Goal: Task Accomplishment & Management: Manage account settings

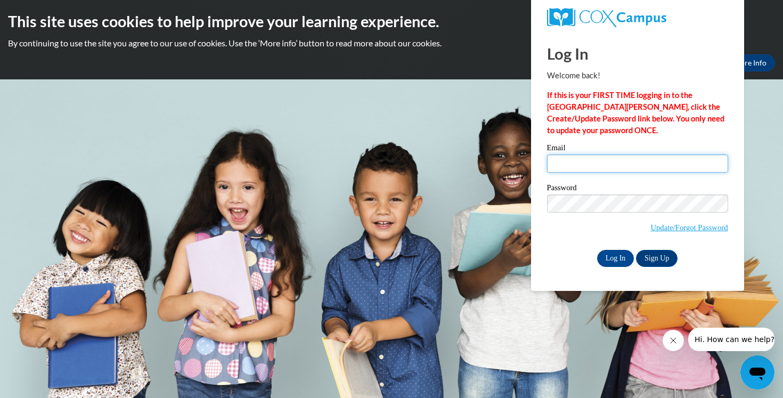
click at [599, 169] on input "Email" at bounding box center [637, 163] width 181 height 18
type input "[EMAIL_ADDRESS][DOMAIN_NAME]"
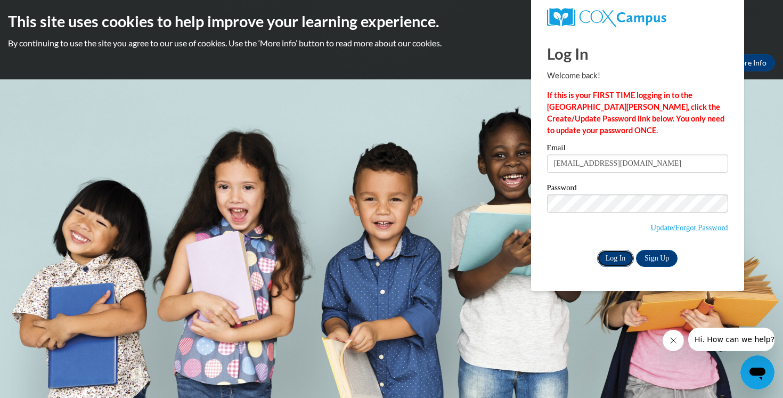
click at [614, 259] on input "Log In" at bounding box center [615, 258] width 37 height 17
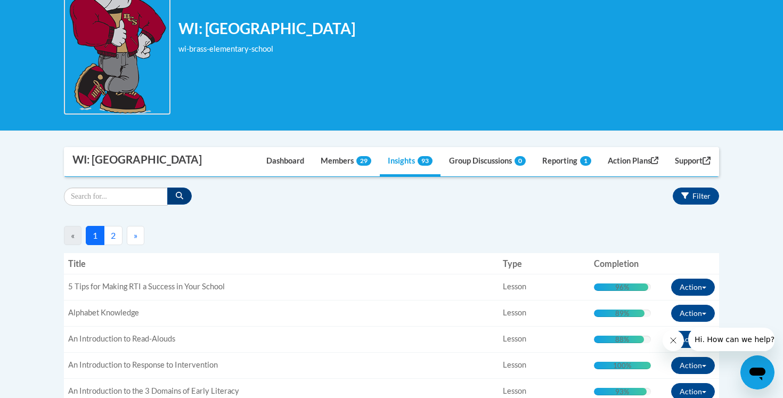
scroll to position [216, 0]
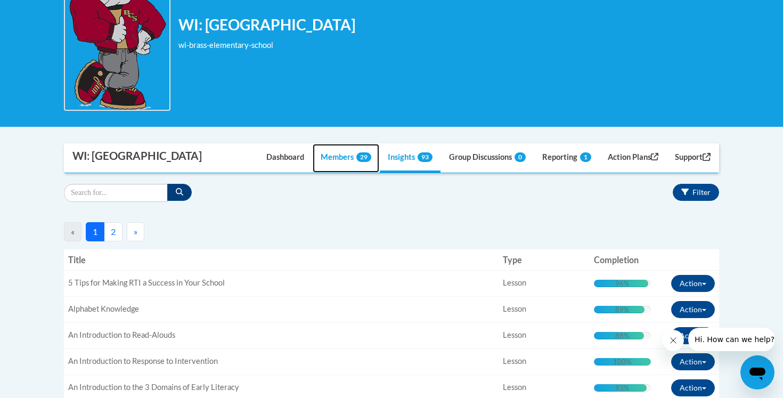
click at [328, 158] on link "Members 29" at bounding box center [346, 158] width 67 height 29
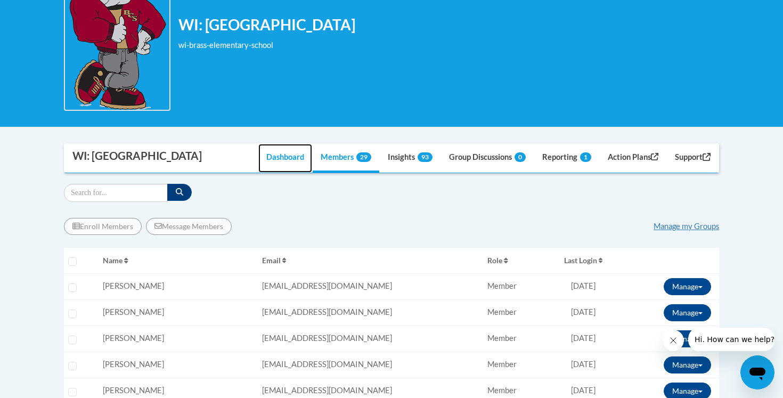
click at [287, 158] on link "Dashboard" at bounding box center [285, 158] width 54 height 29
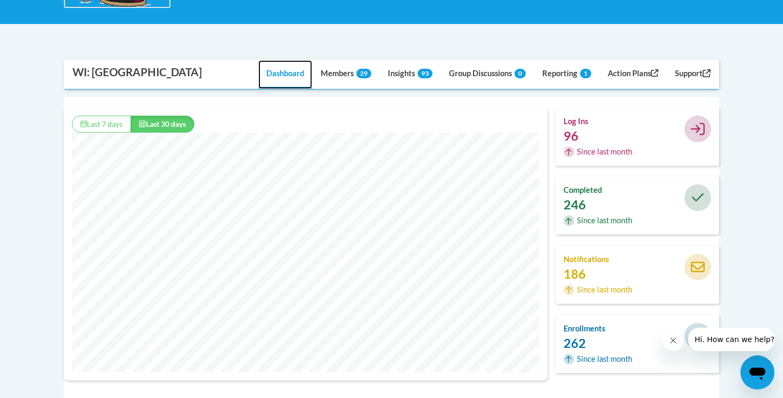
scroll to position [331, 0]
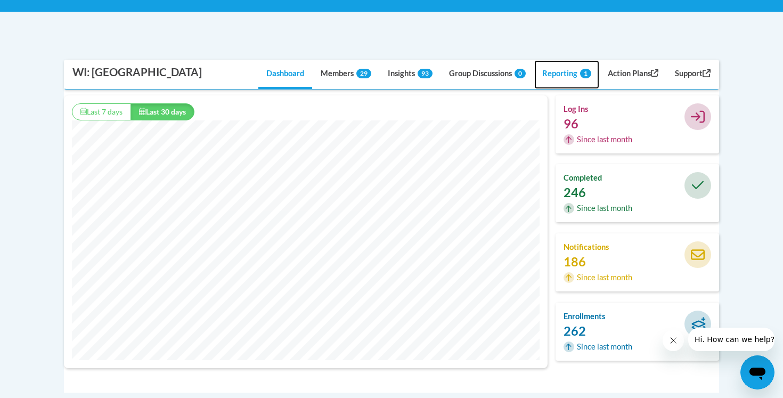
click at [562, 78] on link "Reporting 1" at bounding box center [566, 74] width 65 height 29
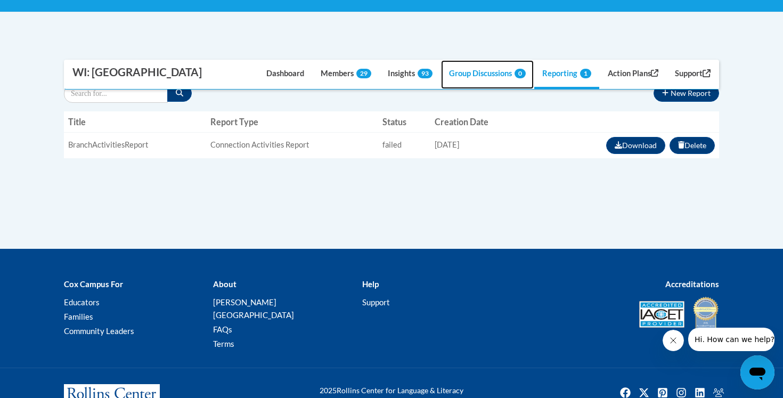
click at [482, 73] on link "Group Discussions 0" at bounding box center [487, 74] width 93 height 29
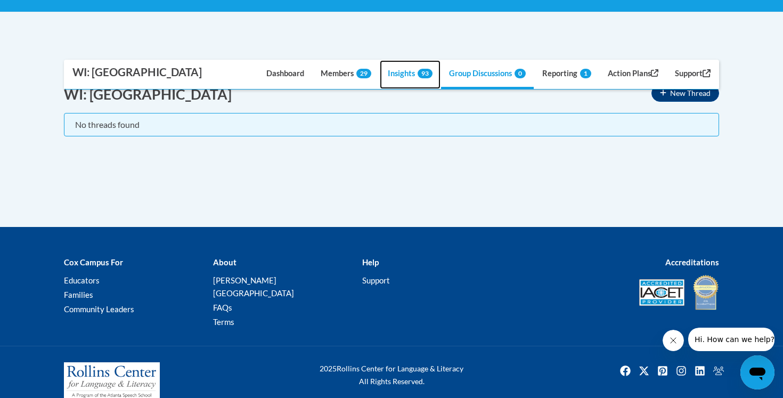
click at [400, 78] on link "Insights 93" at bounding box center [410, 74] width 61 height 29
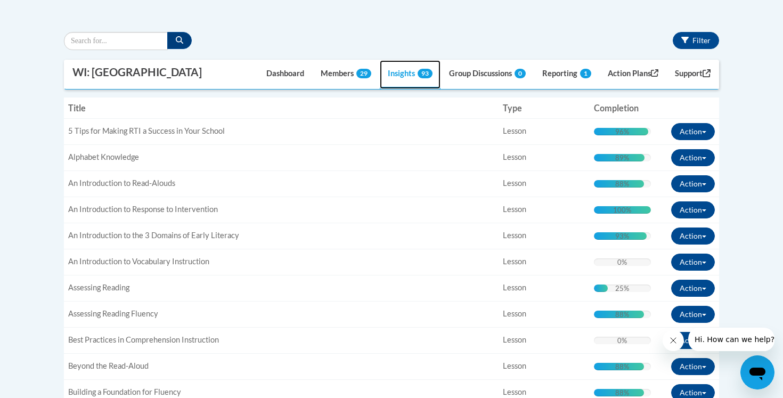
scroll to position [369, 0]
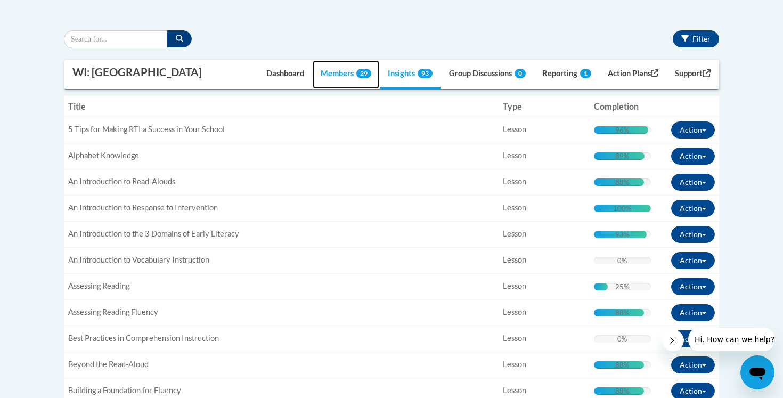
click at [344, 72] on link "Members 29" at bounding box center [346, 74] width 67 height 29
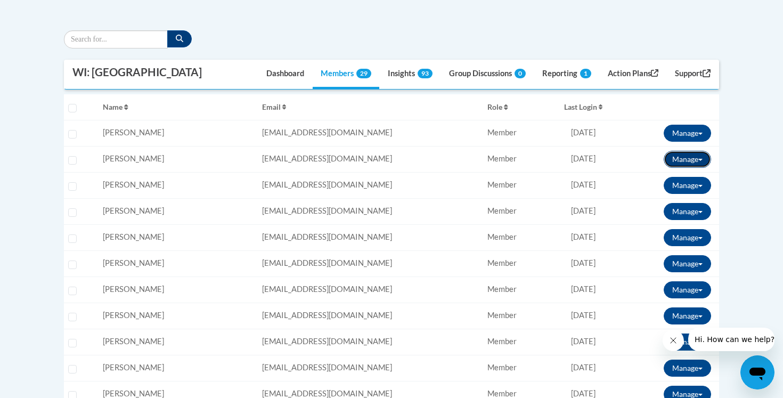
click at [703, 159] on button "Manage" at bounding box center [687, 159] width 47 height 17
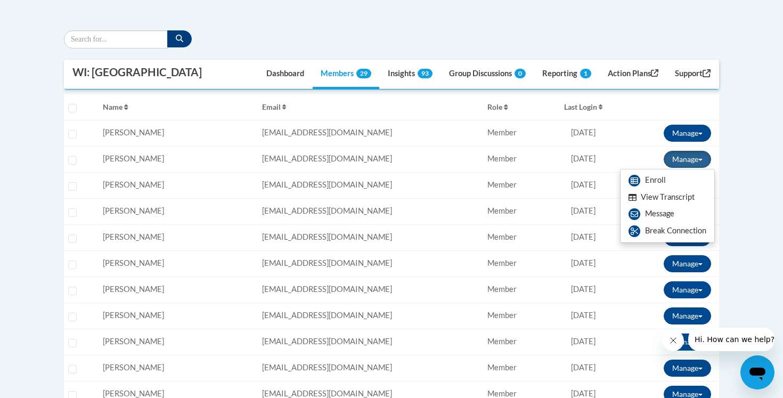
click at [677, 199] on button "View Transcript" at bounding box center [662, 197] width 82 height 17
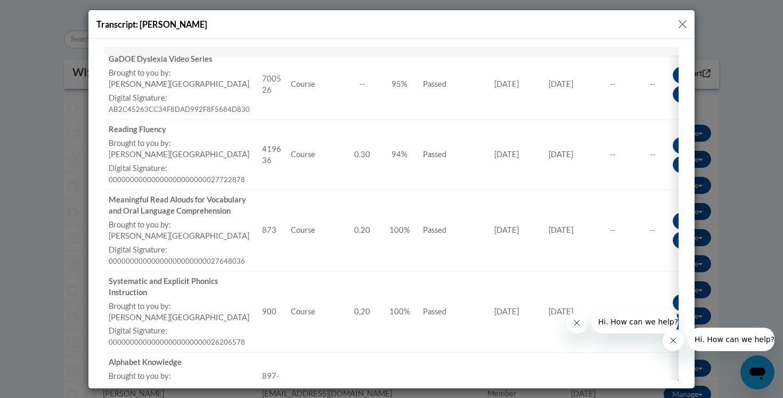
scroll to position [0, 0]
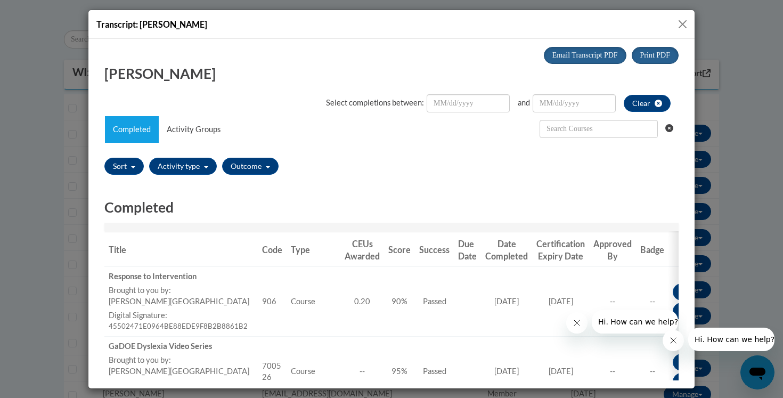
click at [682, 20] on button "Close" at bounding box center [682, 24] width 13 height 13
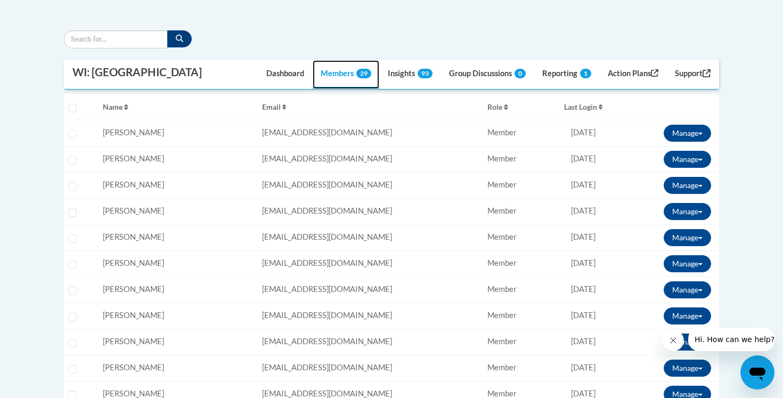
click at [322, 80] on link "Members 29" at bounding box center [346, 74] width 67 height 29
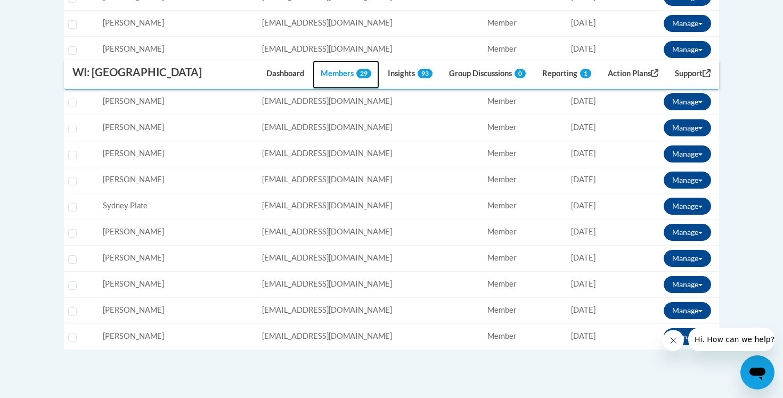
scroll to position [900, 0]
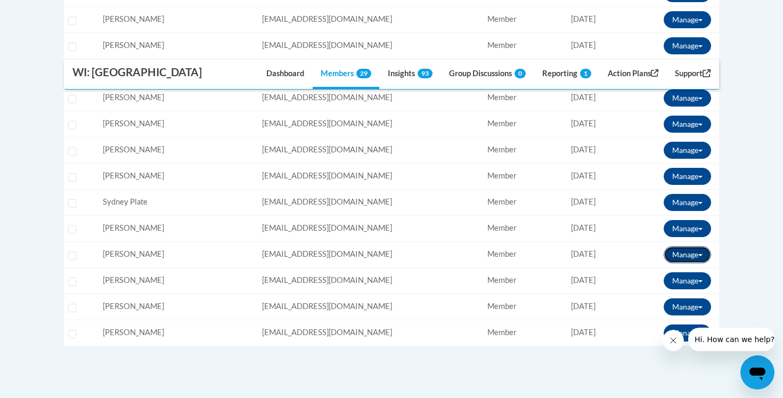
click at [700, 254] on span at bounding box center [700, 255] width 4 height 2
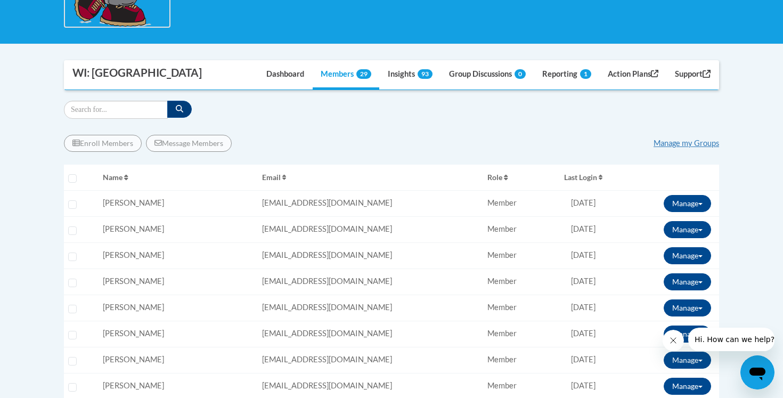
scroll to position [302, 0]
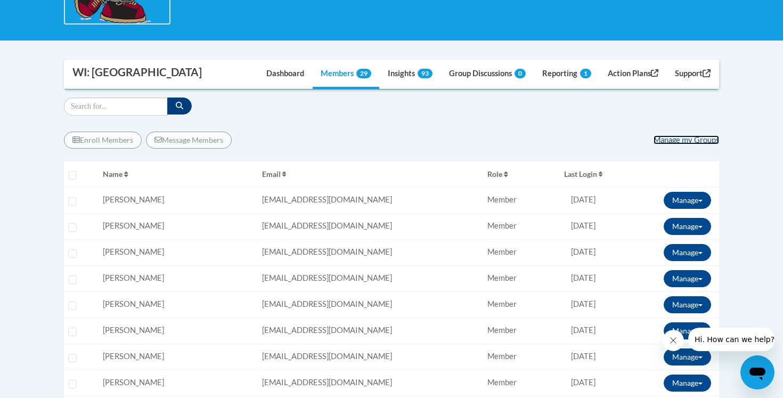
click at [696, 140] on link "Manage my Groups" at bounding box center [687, 139] width 66 height 9
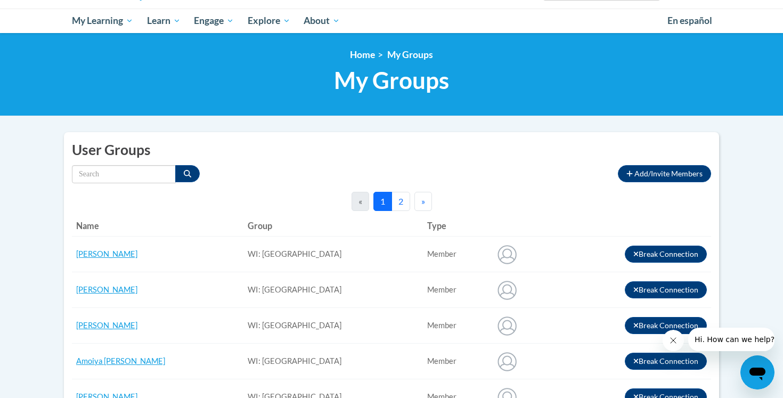
scroll to position [108, 0]
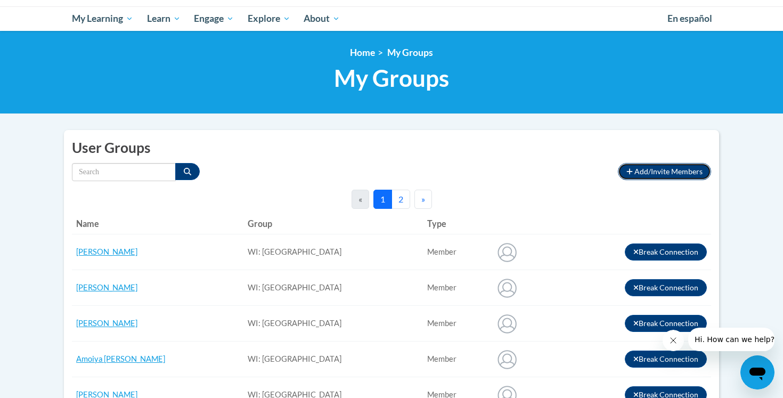
click at [649, 168] on span "Add/Invite Members" at bounding box center [669, 171] width 68 height 9
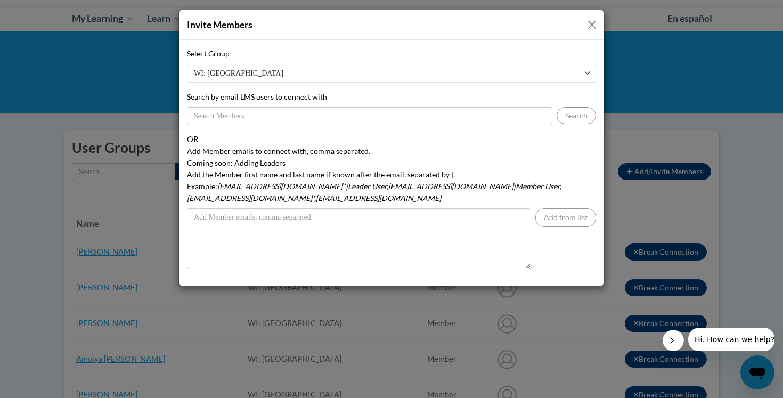
click at [281, 68] on select "WI: Brass Elementary School" at bounding box center [391, 73] width 409 height 19
click at [187, 64] on select "WI: Brass Elementary School" at bounding box center [391, 73] width 409 height 19
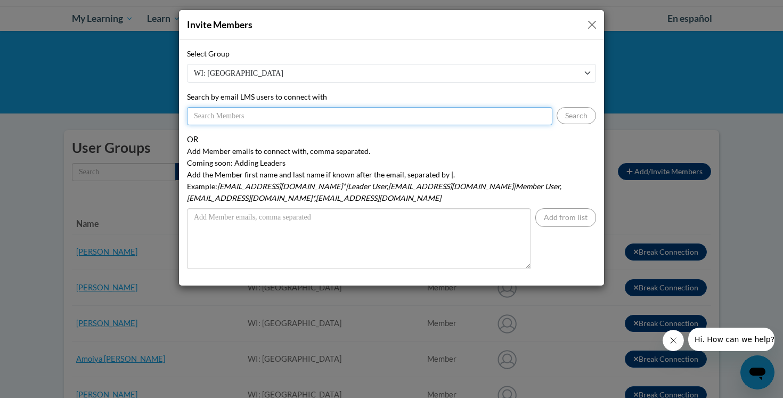
click at [257, 117] on input "Search by email LMS users to connect with" at bounding box center [369, 116] width 365 height 18
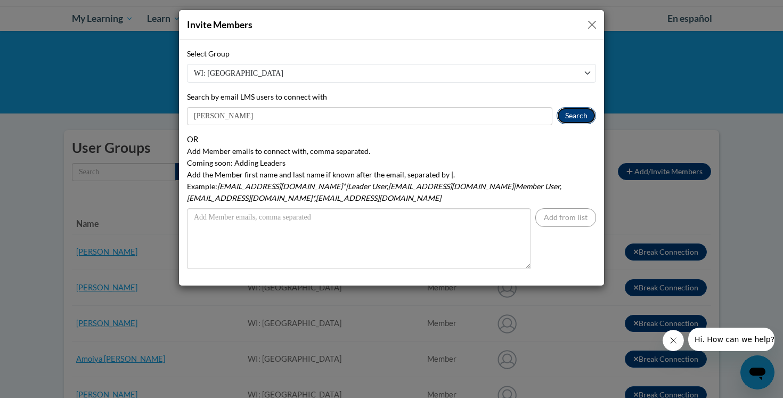
click at [591, 115] on button "Search" at bounding box center [576, 115] width 39 height 17
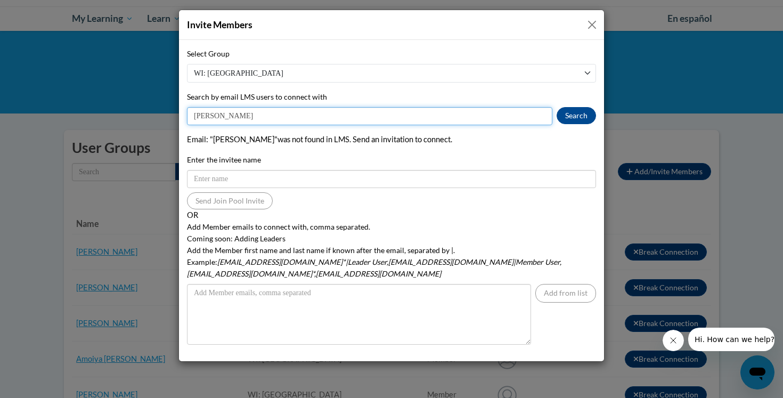
click at [227, 117] on input "kaufmann" at bounding box center [369, 116] width 365 height 18
type input "bkaufman@kusd.edu"
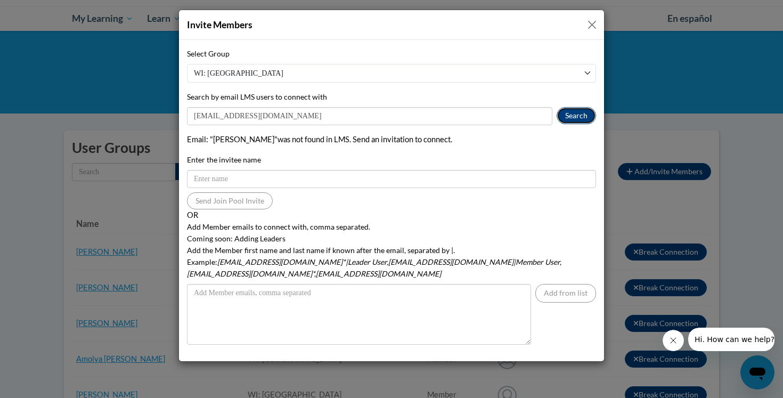
click at [575, 110] on button "Search" at bounding box center [576, 115] width 39 height 17
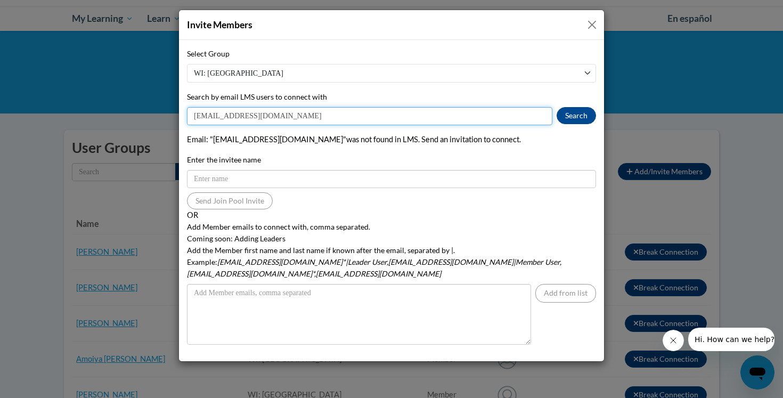
click at [289, 108] on input "bkaufman@kusd.edu" at bounding box center [369, 116] width 365 height 18
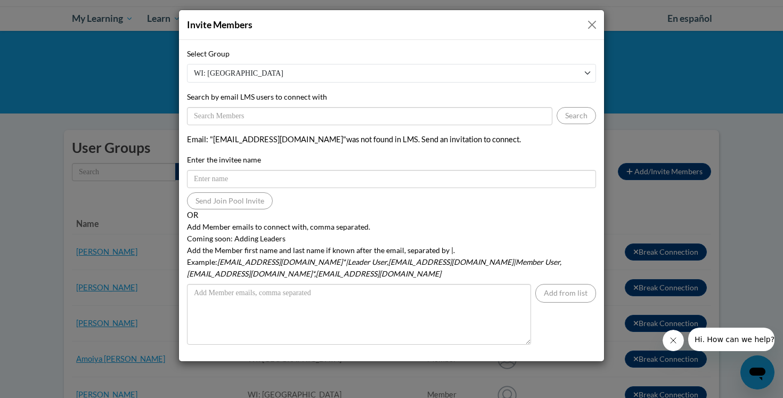
click at [596, 24] on button "Close" at bounding box center [591, 24] width 13 height 13
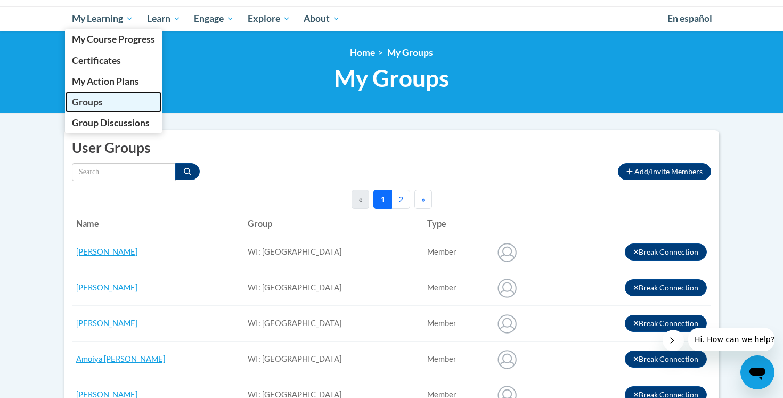
click at [96, 101] on span "Groups" at bounding box center [87, 101] width 31 height 11
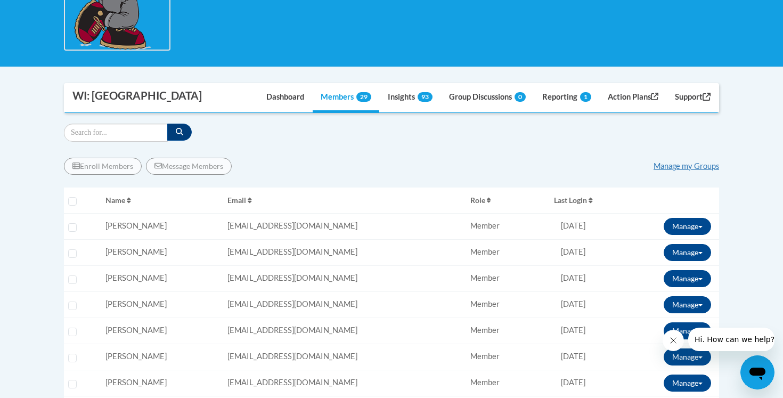
scroll to position [275, 0]
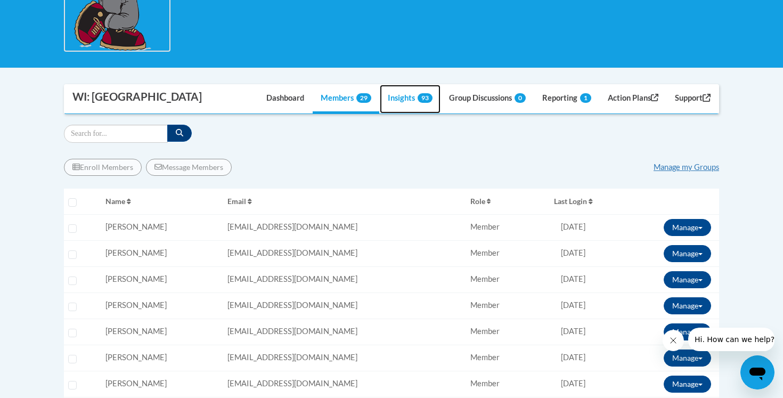
click at [391, 101] on link "Insights 93" at bounding box center [410, 99] width 61 height 29
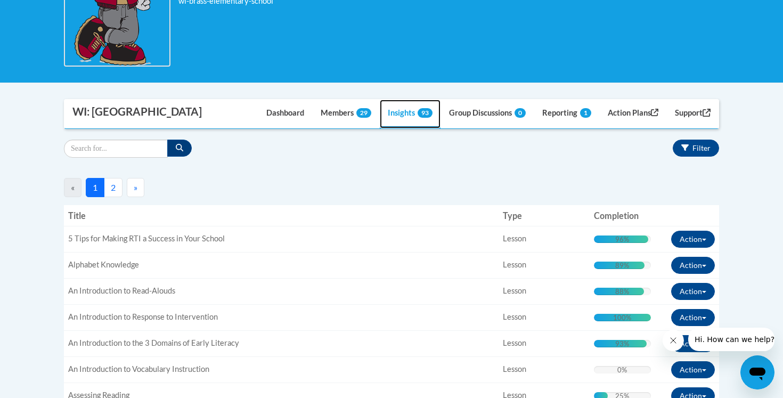
scroll to position [258, 0]
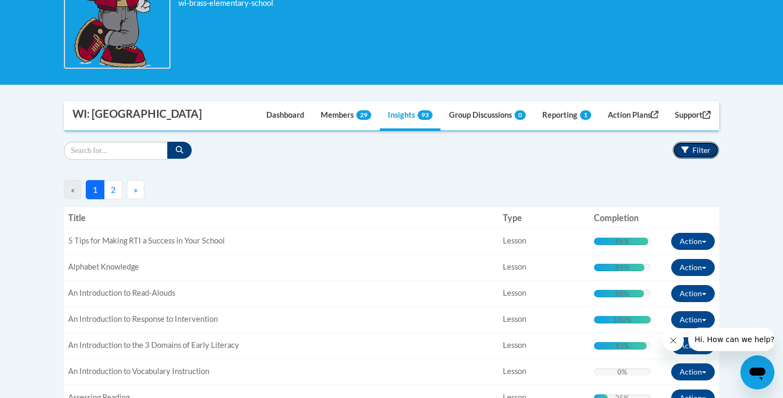
click at [695, 149] on span "Filter" at bounding box center [702, 149] width 18 height 9
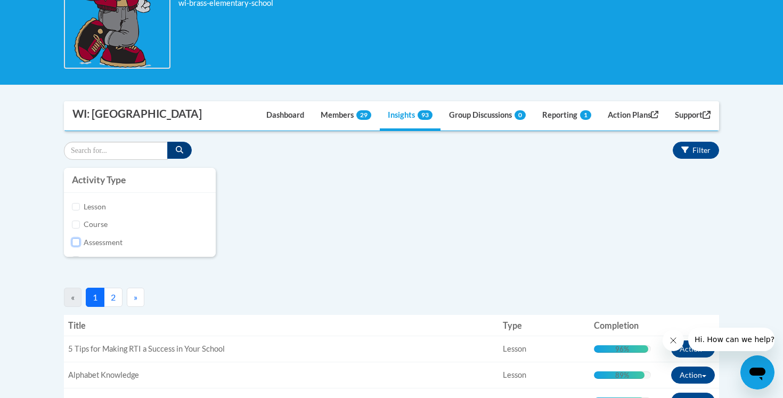
click at [75, 243] on input "Assessment" at bounding box center [76, 242] width 8 height 8
checkbox input "true"
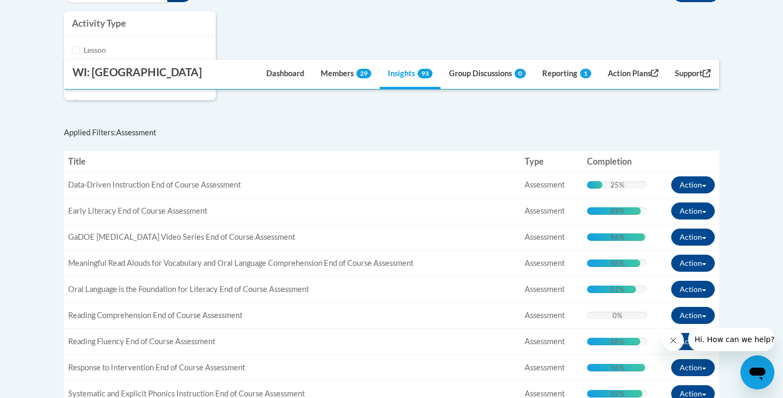
scroll to position [416, 0]
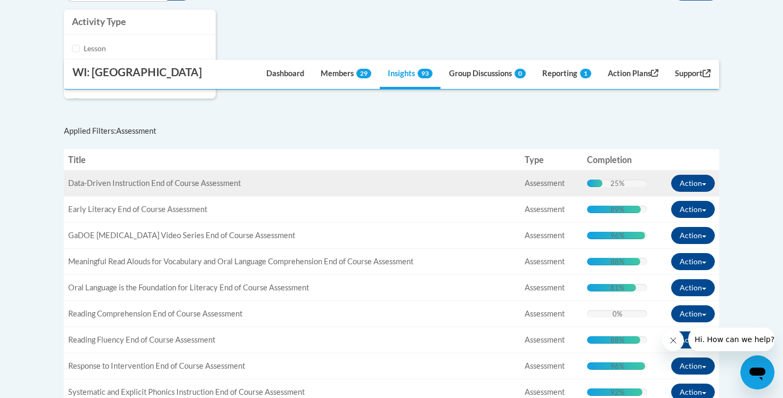
click at [447, 178] on div "Title: Data-Driven Instruction End of Course Assessment" at bounding box center [292, 183] width 448 height 11
click at [706, 184] on span "button" at bounding box center [704, 184] width 4 height 2
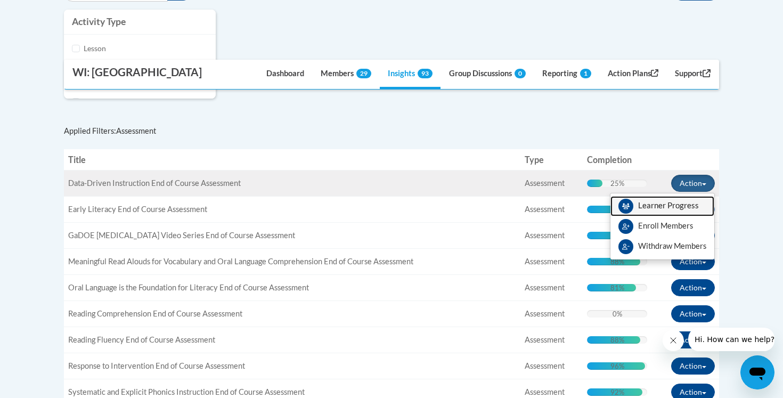
click at [676, 208] on span "View Members" at bounding box center [668, 208] width 61 height 0
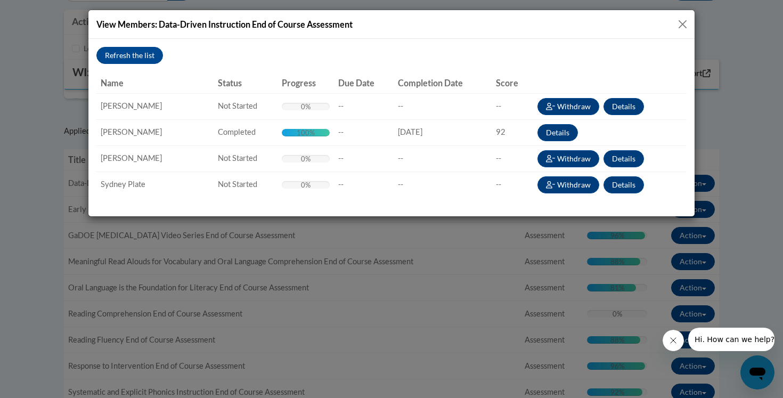
click at [680, 22] on button "Close" at bounding box center [682, 24] width 13 height 13
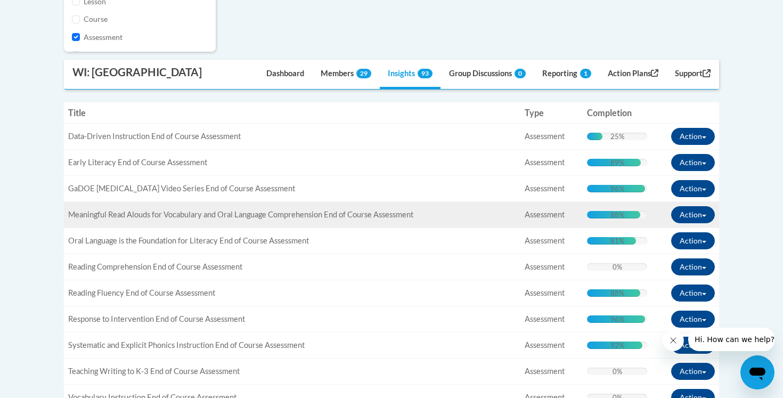
scroll to position [468, 0]
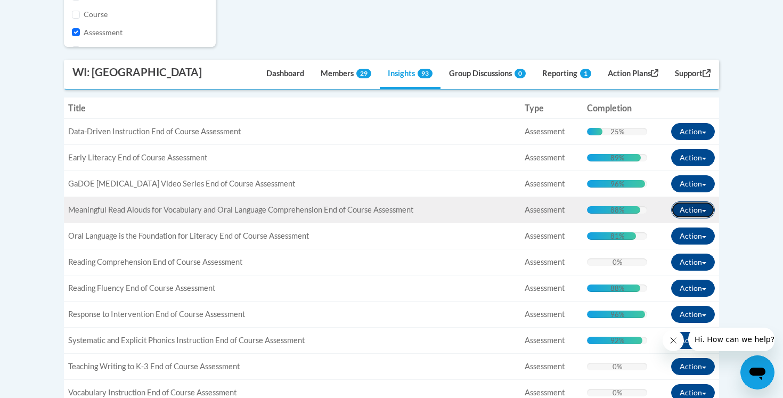
click at [706, 209] on button "Action" at bounding box center [693, 209] width 44 height 17
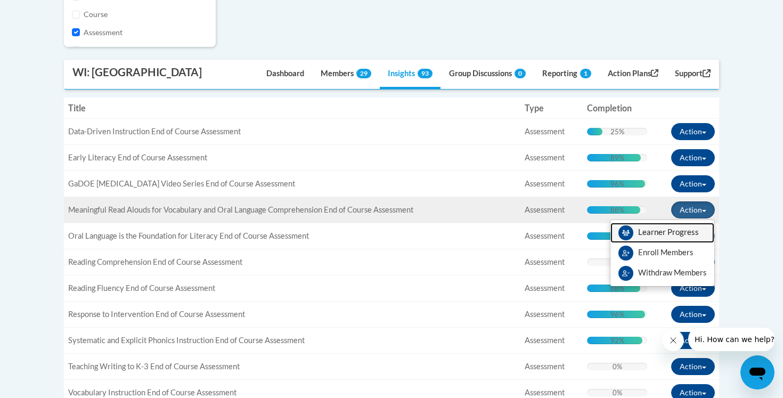
click at [676, 235] on span "View Members" at bounding box center [668, 235] width 61 height 0
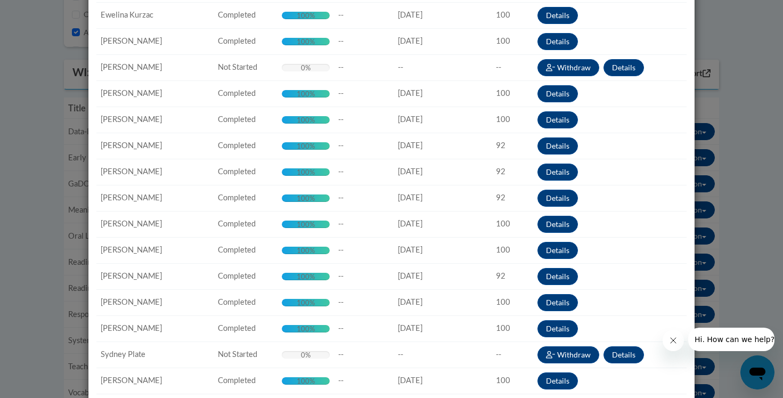
scroll to position [0, 0]
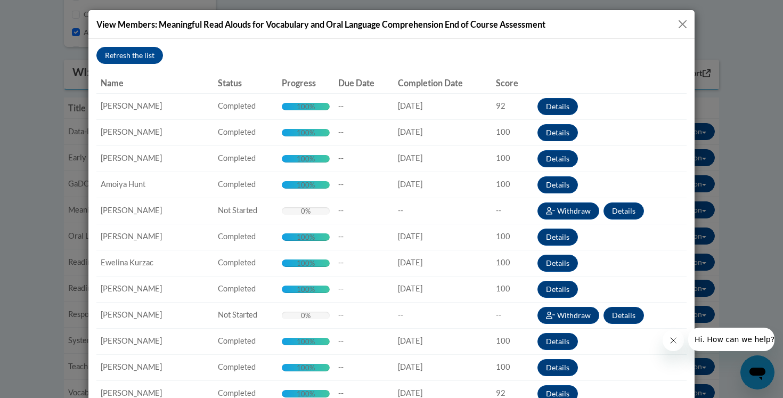
click at [683, 22] on button "Close" at bounding box center [682, 24] width 13 height 13
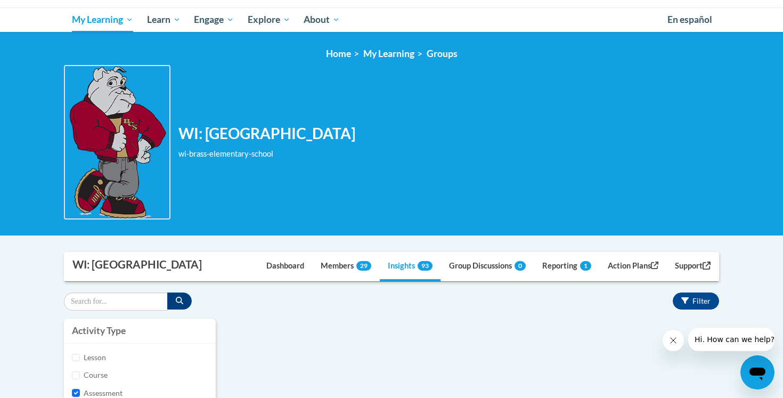
scroll to position [128, 0]
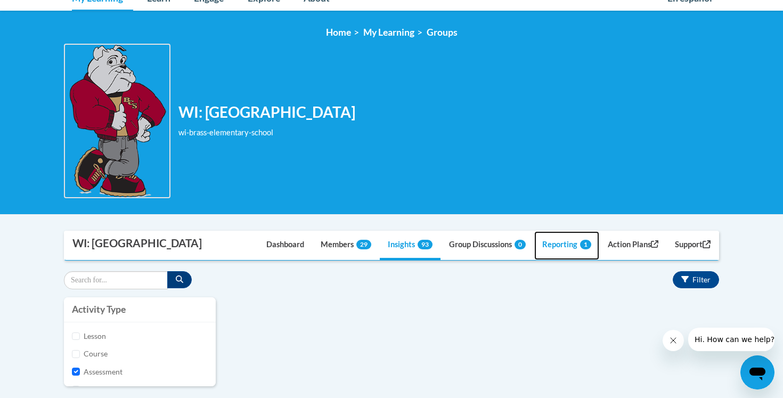
click at [562, 243] on link "Reporting 1" at bounding box center [566, 245] width 65 height 29
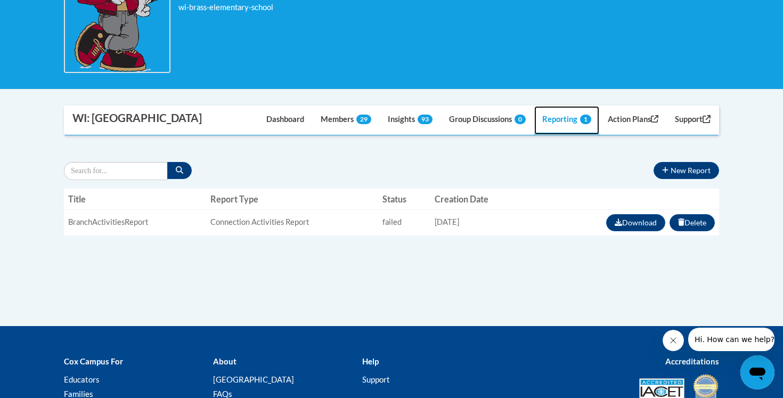
scroll to position [253, 0]
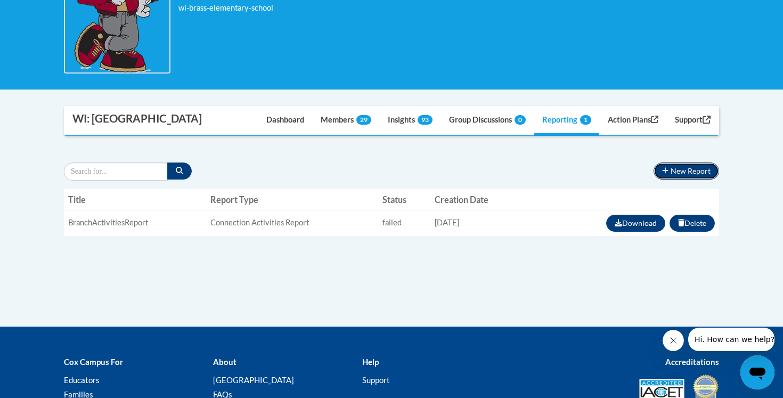
click at [686, 165] on button "New Report" at bounding box center [687, 170] width 66 height 17
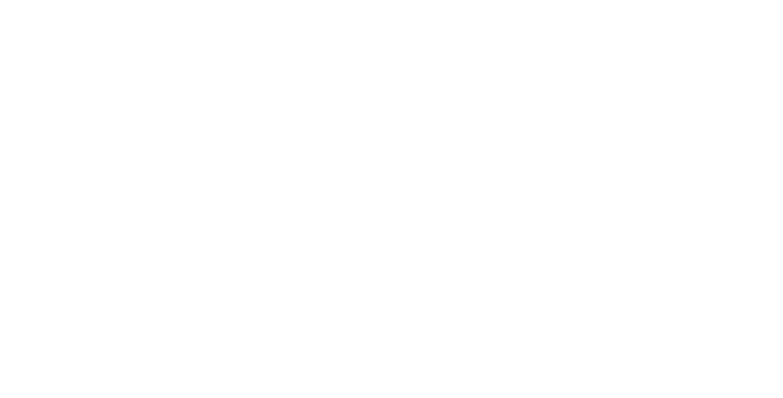
scroll to position [0, 0]
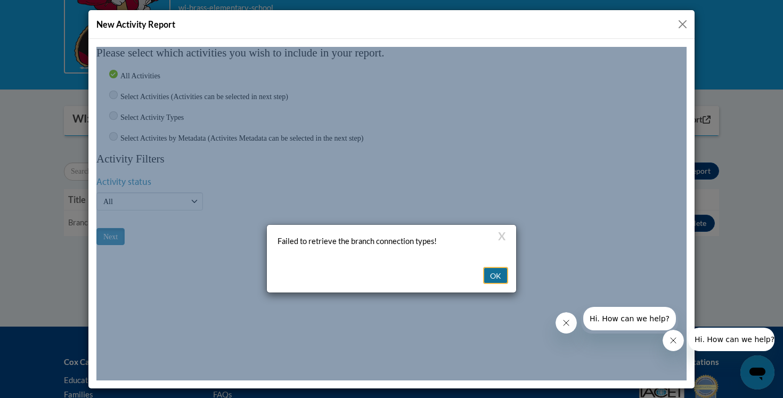
click at [497, 266] on button "OK" at bounding box center [495, 274] width 25 height 17
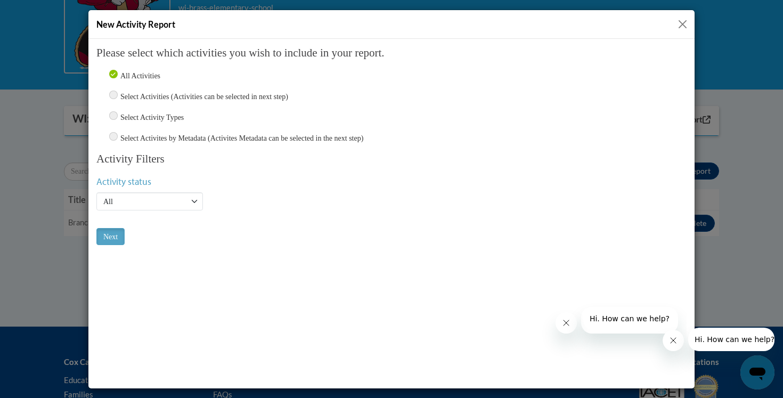
click at [117, 135] on input "radio" at bounding box center [113, 136] width 9 height 9
radio input "true"
click at [196, 198] on select "Active Inactive All" at bounding box center [149, 201] width 107 height 18
click at [96, 192] on select "Active Inactive All" at bounding box center [149, 201] width 107 height 18
click at [109, 237] on input "Next" at bounding box center [110, 235] width 28 height 17
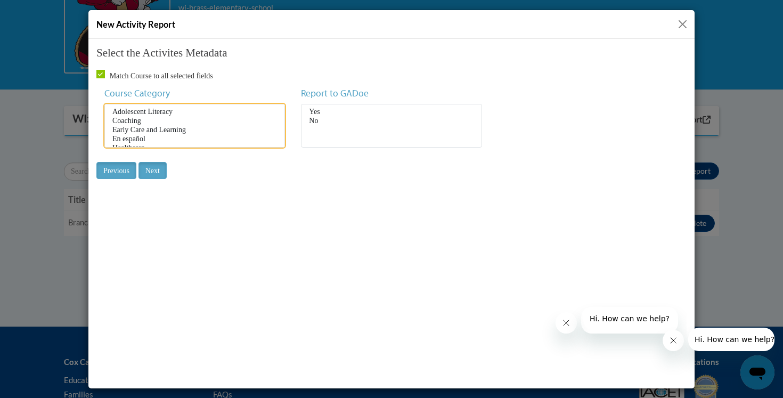
drag, startPoint x: 283, startPoint y: 118, endPoint x: 283, endPoint y: 124, distance: 6.4
click at [283, 124] on select "Adolescent Literacy Coaching Early Care and Learning En español Healthcare PK-5…" at bounding box center [194, 125] width 181 height 44
click at [280, 137] on select "Adolescent Literacy Coaching Early Care and Learning En español Healthcare PK-5…" at bounding box center [194, 125] width 181 height 44
drag, startPoint x: 282, startPoint y: 132, endPoint x: 283, endPoint y: 107, distance: 24.5
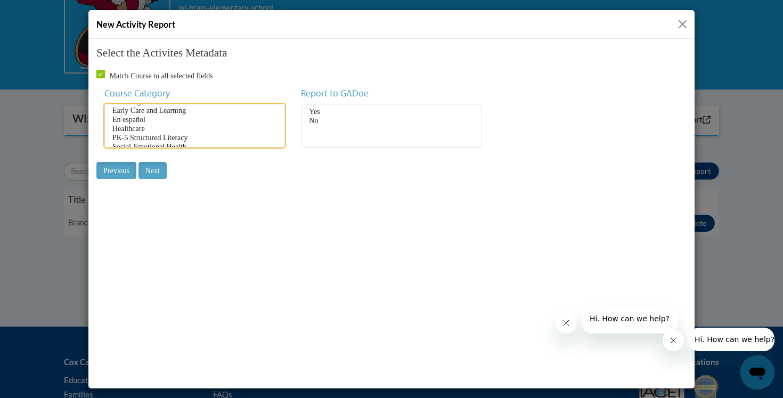
click at [283, 107] on select "Adolescent Literacy Coaching Early Care and Learning En español Healthcare PK-5…" at bounding box center [194, 125] width 181 height 44
select select "babf9af4-4374-4eb3-ba20-791a68e1fe3f"
click at [146, 133] on option "PK-5 Structured Literacy" at bounding box center [194, 129] width 167 height 9
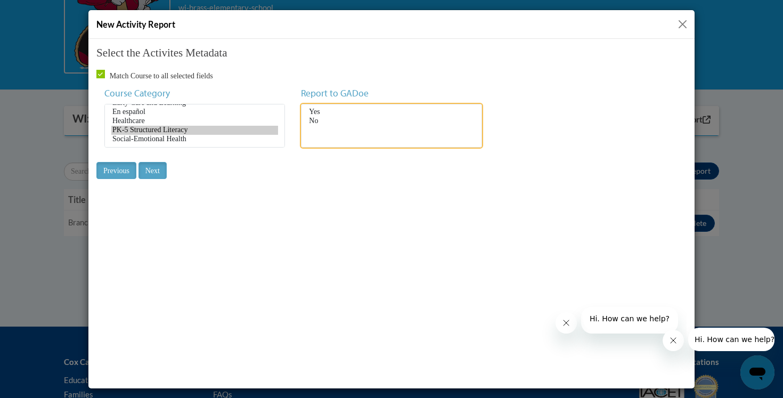
select select "7276d39d-8d36-485d-9c8d-6ed6630d5ab8"
click at [314, 123] on option "No" at bounding box center [391, 120] width 167 height 9
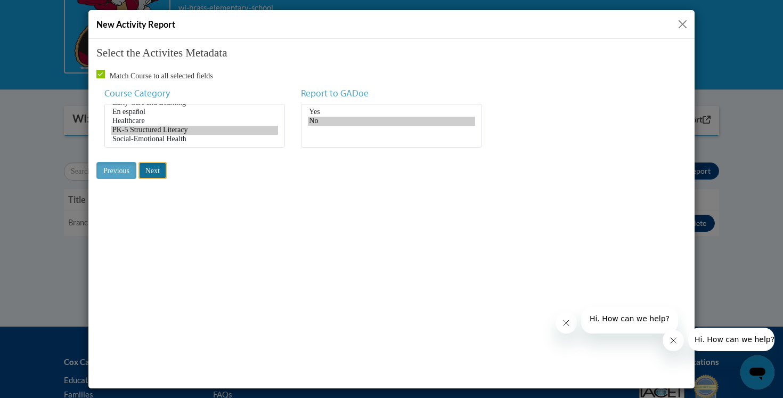
click at [167, 173] on input "Next" at bounding box center [153, 169] width 28 height 17
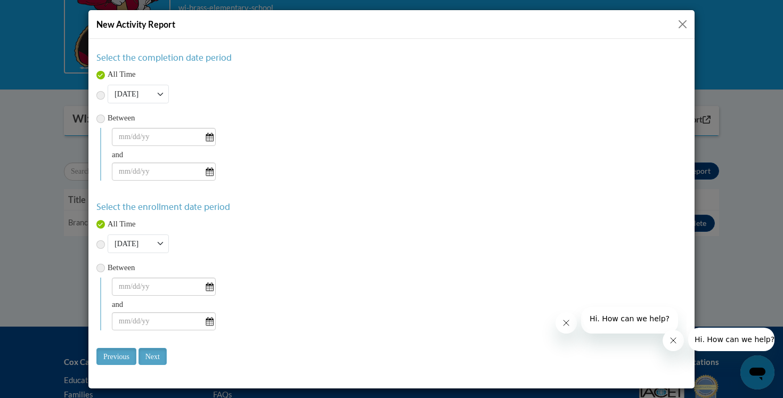
scroll to position [30, 0]
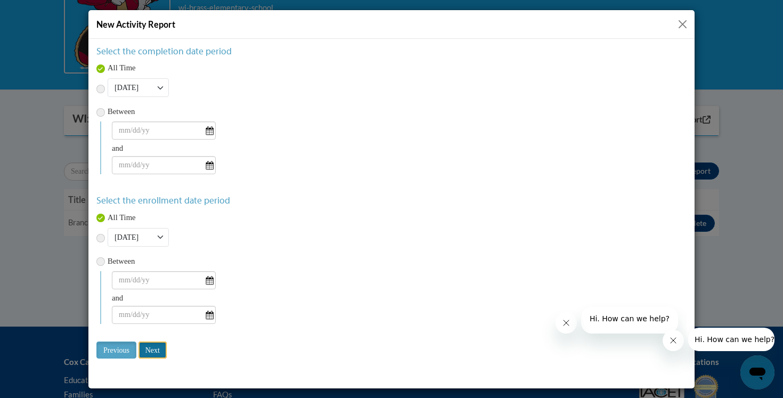
click at [157, 354] on input "Next" at bounding box center [153, 349] width 28 height 17
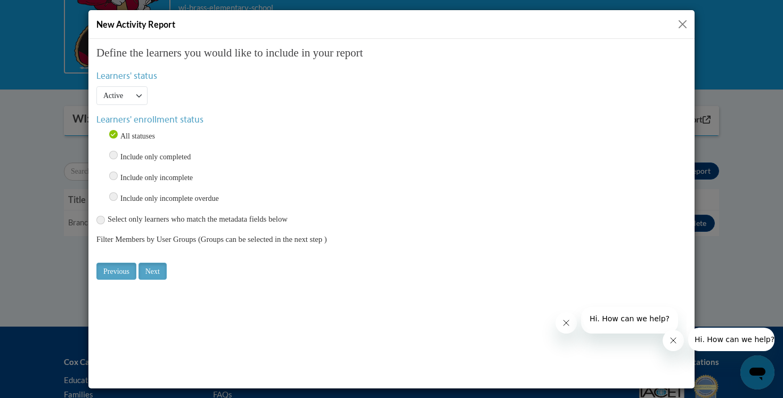
scroll to position [0, 0]
click at [155, 270] on input "Next" at bounding box center [153, 270] width 28 height 17
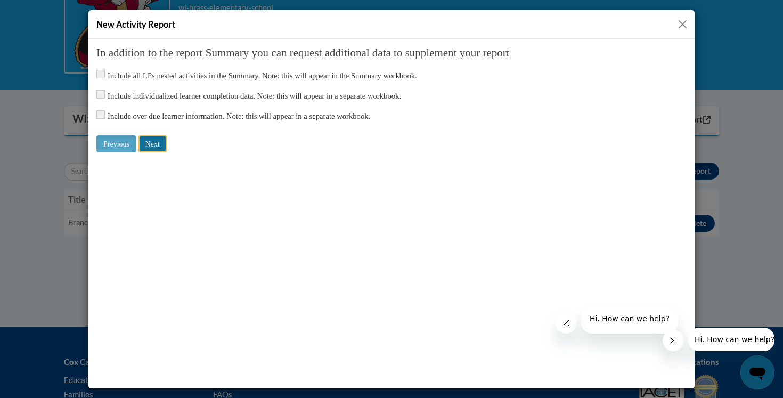
click at [159, 146] on input "Next" at bounding box center [153, 143] width 28 height 17
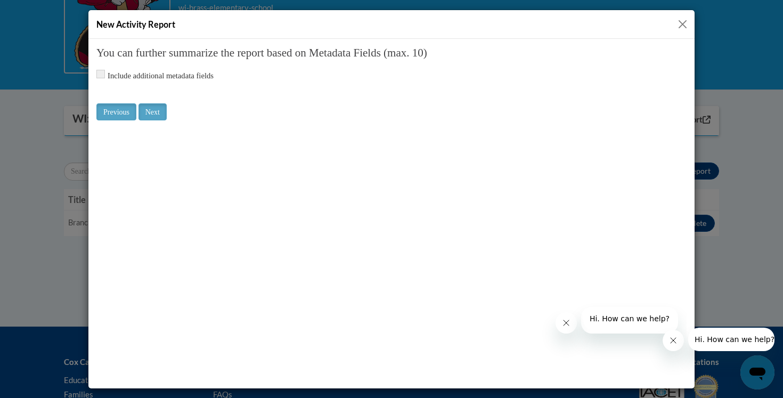
click at [684, 27] on button "Close" at bounding box center [682, 24] width 13 height 13
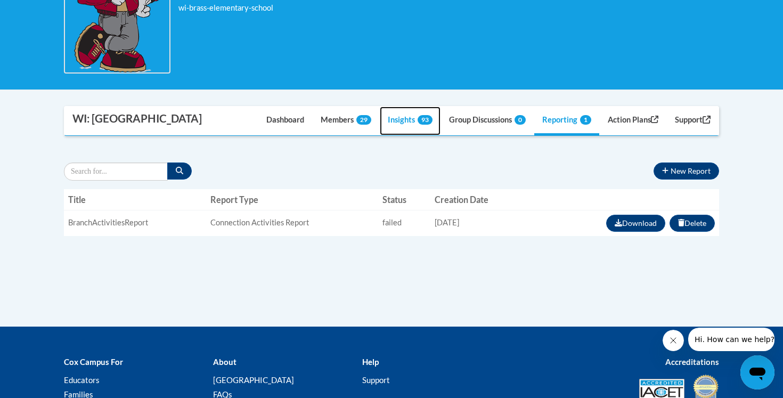
click at [388, 117] on link "Insights 93" at bounding box center [410, 121] width 61 height 29
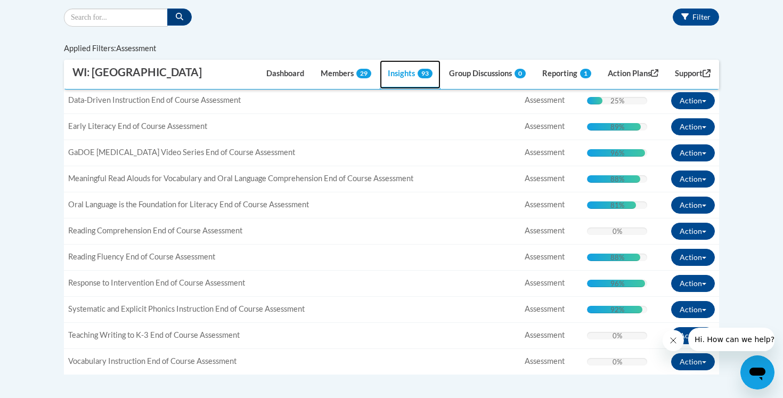
scroll to position [380, 0]
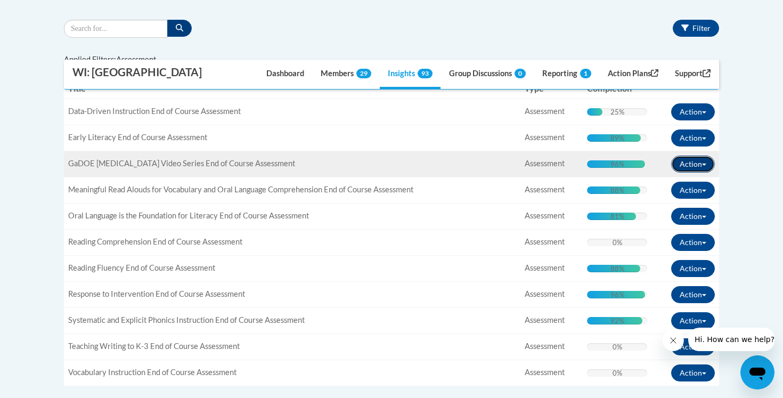
click at [709, 163] on button "Action" at bounding box center [693, 164] width 44 height 17
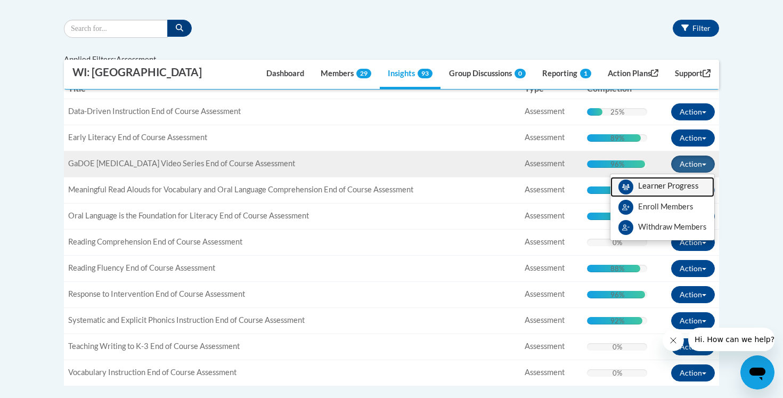
click at [668, 189] on span "View Members" at bounding box center [668, 189] width 61 height 0
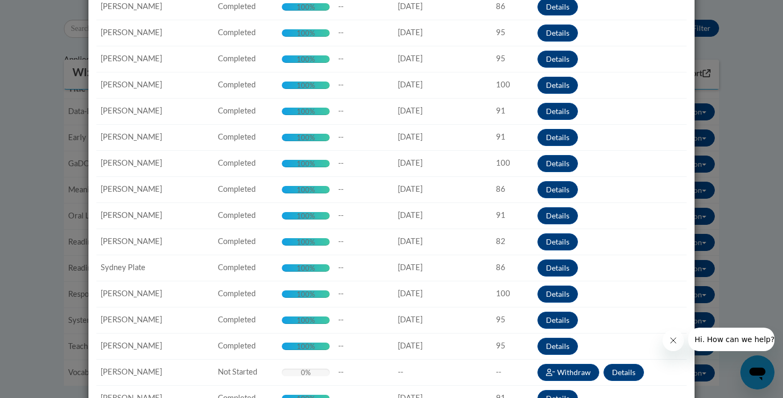
scroll to position [428, 0]
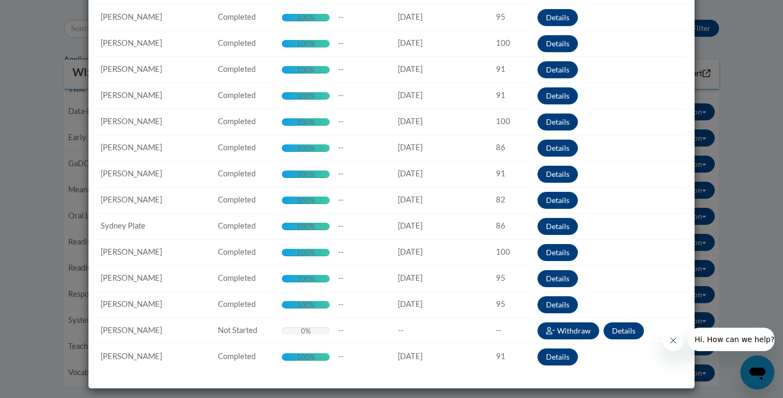
click at [676, 340] on icon "Close message from company" at bounding box center [673, 340] width 9 height 9
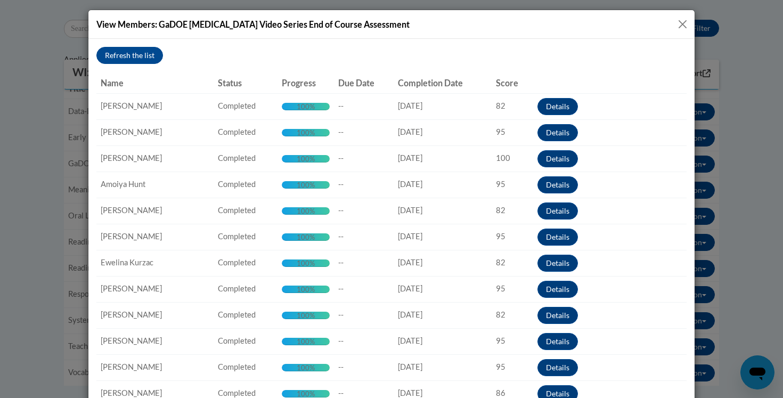
click at [684, 25] on button "Close" at bounding box center [682, 24] width 13 height 13
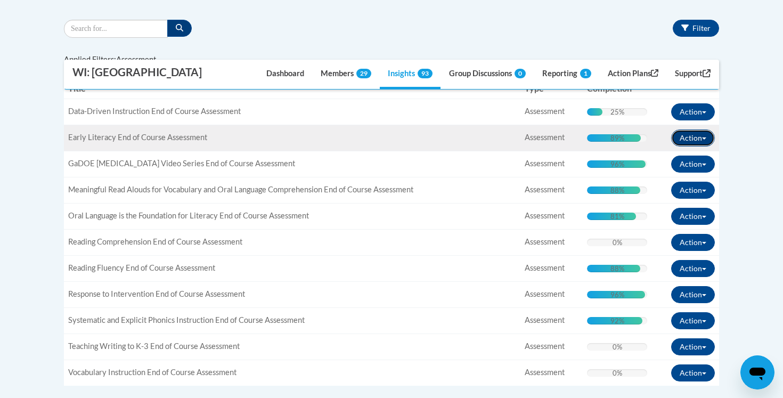
click at [706, 140] on button "Action" at bounding box center [693, 137] width 44 height 17
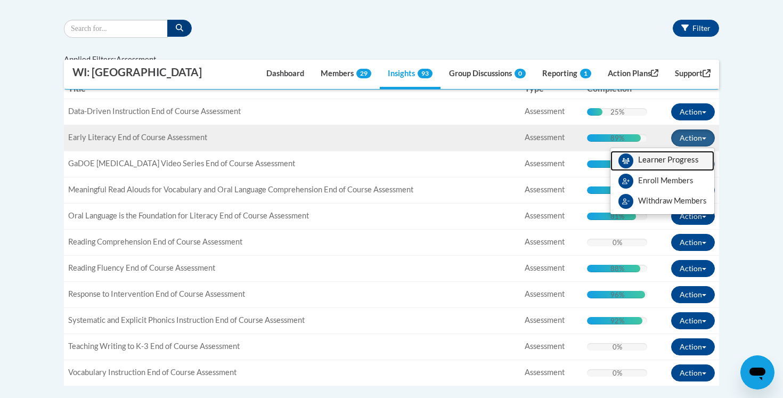
click at [667, 162] on span "View Members" at bounding box center [668, 162] width 61 height 0
